Goal: Information Seeking & Learning: Learn about a topic

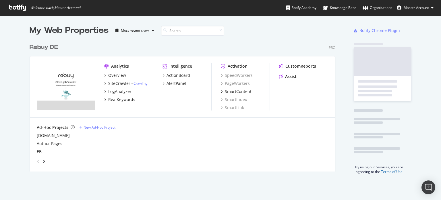
scroll to position [130, 306]
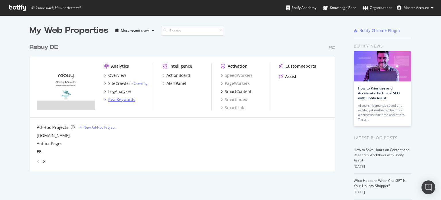
click at [115, 100] on div "RealKeywords" at bounding box center [121, 99] width 27 height 6
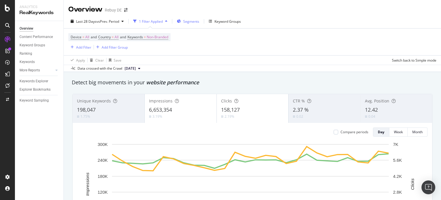
click at [192, 22] on span "Segments" at bounding box center [191, 21] width 16 height 5
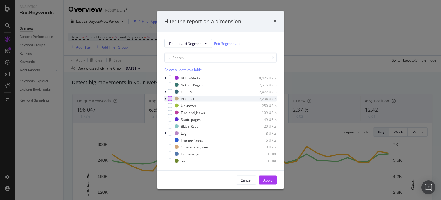
click at [171, 97] on div "modal" at bounding box center [170, 98] width 5 height 5
click at [265, 180] on div "Apply" at bounding box center [267, 179] width 9 height 5
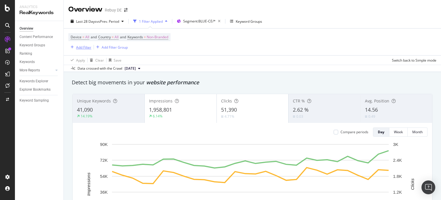
click at [81, 49] on div "Add Filter" at bounding box center [83, 47] width 15 height 5
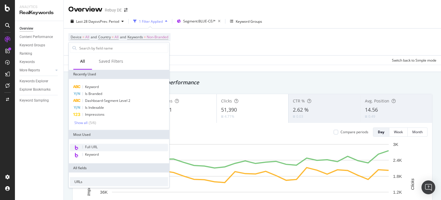
click at [89, 150] on div "Full URL" at bounding box center [119, 147] width 98 height 7
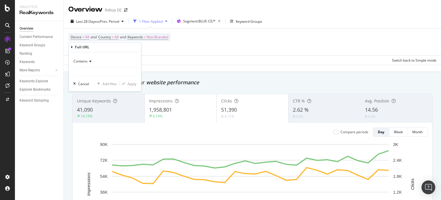
click at [80, 65] on div "Contains" at bounding box center [104, 61] width 63 height 9
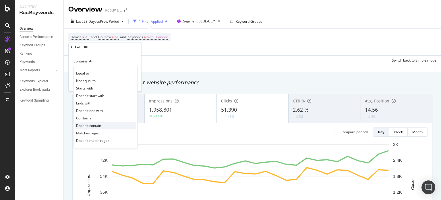
click at [94, 124] on span "Doesn't contain" at bounding box center [88, 125] width 25 height 5
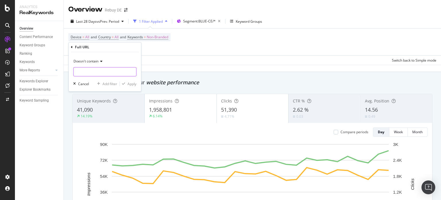
click at [88, 74] on input "text" at bounding box center [105, 71] width 63 height 9
type input "i,"
click at [129, 83] on div "Apply" at bounding box center [132, 83] width 9 height 5
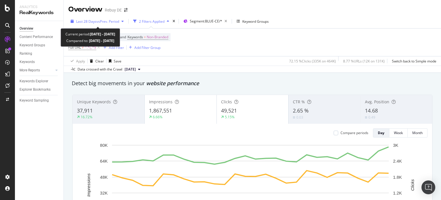
click at [108, 20] on span "vs Prev. Period" at bounding box center [107, 21] width 23 height 5
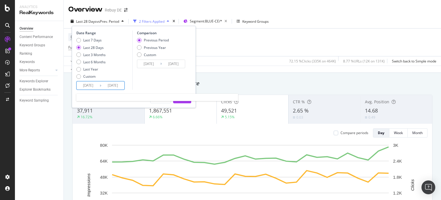
click at [88, 82] on input "[DATE]" at bounding box center [88, 85] width 23 height 8
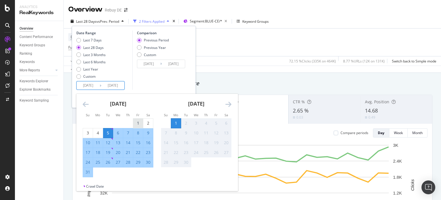
click at [136, 124] on div "1" at bounding box center [138, 123] width 10 height 6
type input "[DATE]"
click at [89, 170] on div "31" at bounding box center [88, 172] width 10 height 6
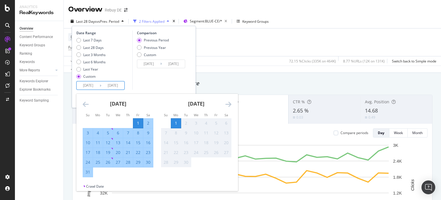
type input "[DATE]"
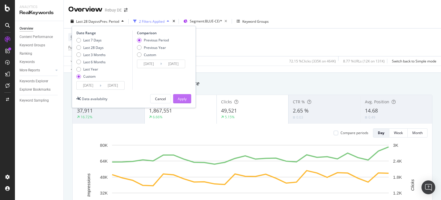
click at [186, 97] on div "Apply" at bounding box center [182, 98] width 9 height 5
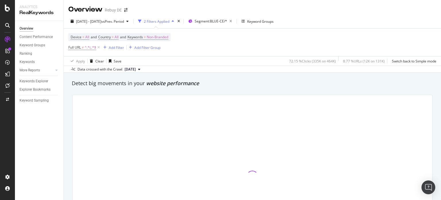
click at [186, 97] on div at bounding box center [253, 176] width 360 height 163
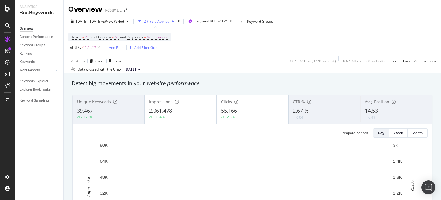
scroll to position [17, 0]
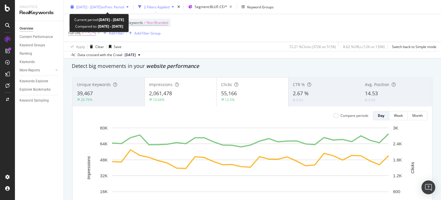
click at [124, 7] on span "vs Prev. Period" at bounding box center [112, 6] width 23 height 5
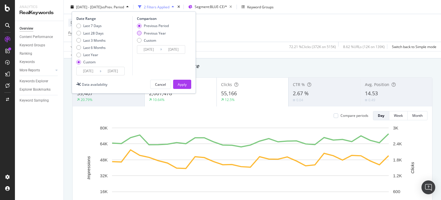
click at [145, 32] on div "Previous Year" at bounding box center [155, 32] width 22 height 5
type input "[DATE]"
click at [183, 86] on div "Apply" at bounding box center [182, 84] width 9 height 5
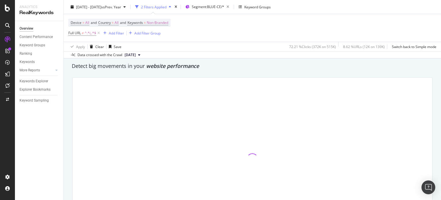
click at [243, 47] on div "Apply Clear Save 72.21 % Clicks ( 372K on 515K ) 8.62 % URLs ( 12K on 139K ) Sw…" at bounding box center [252, 46] width 377 height 9
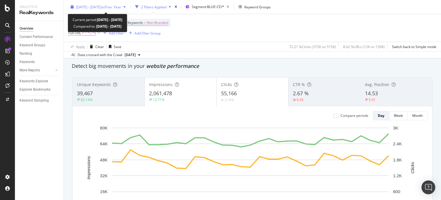
click at [121, 6] on span "vs Prev. Year" at bounding box center [111, 6] width 20 height 5
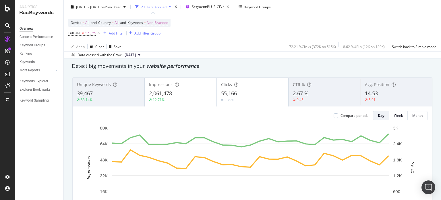
click at [241, 28] on div "Device = All and Country = All and Keywords = Non-Branded Full URL ≠ ^.*i,.*$ A…" at bounding box center [252, 28] width 368 height 28
click at [36, 80] on div "Keywords Explorer" at bounding box center [34, 81] width 29 height 6
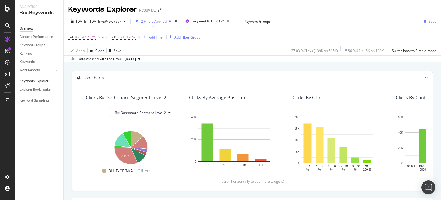
click at [32, 31] on div "Overview" at bounding box center [27, 29] width 14 height 6
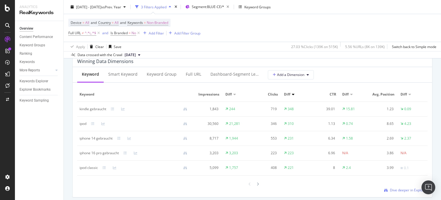
scroll to position [520, 0]
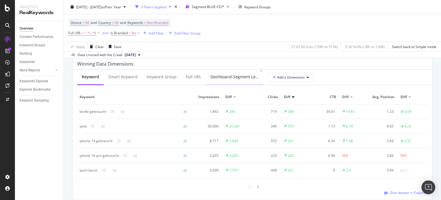
click at [233, 77] on div "Dashboard-Segment Level 1" at bounding box center [234, 77] width 48 height 6
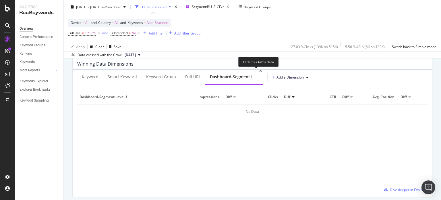
click at [260, 69] on div "Dashboard-Segment Level 1" at bounding box center [233, 77] width 57 height 16
click at [277, 82] on div "Keyword Smart Keyword Keyword Group Full URL Dashboard-Segment Level 1 Add a Di…" at bounding box center [253, 77] width 360 height 16
click at [279, 76] on span "Add a Dimension" at bounding box center [288, 77] width 32 height 5
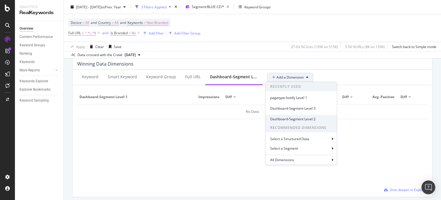
click at [295, 118] on span "Dashboard-Segment Level 2" at bounding box center [301, 118] width 62 height 5
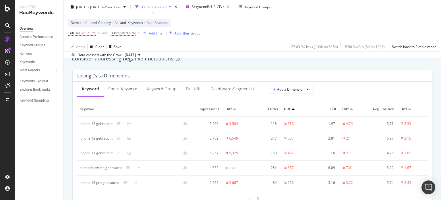
scroll to position [673, 0]
click at [273, 90] on icon at bounding box center [275, 88] width 4 height 3
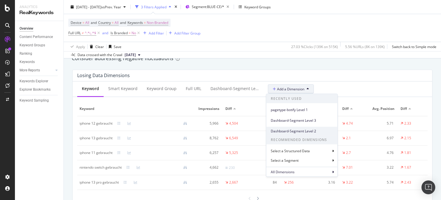
click at [287, 131] on span "Dashboard-Segment Level 2" at bounding box center [302, 130] width 62 height 5
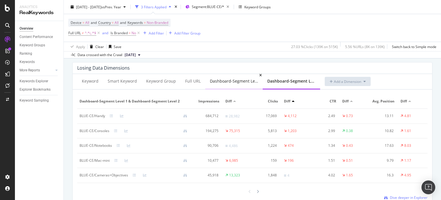
scroll to position [680, 0]
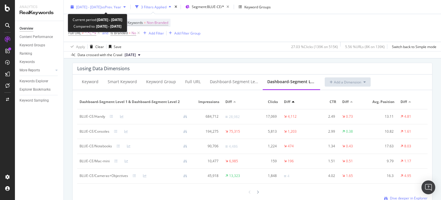
click at [101, 5] on span "[DATE] - [DATE]" at bounding box center [88, 6] width 25 height 5
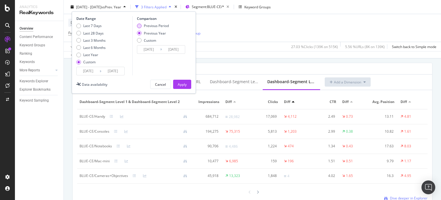
click at [149, 26] on div "Previous Period" at bounding box center [156, 25] width 25 height 5
type input "[DATE]"
click at [185, 84] on div "Apply" at bounding box center [182, 84] width 9 height 5
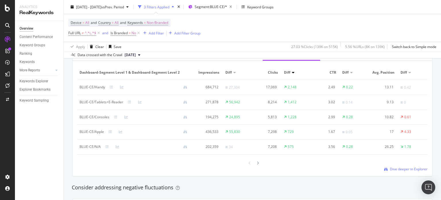
scroll to position [541, 0]
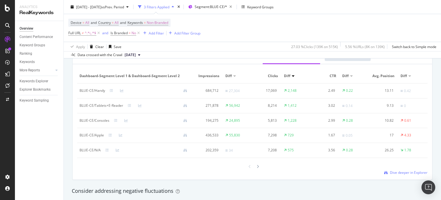
click at [40, 118] on div "Overview Content Performance Keyword Groups Ranking Keywords More Reports Count…" at bounding box center [39, 110] width 49 height 179
